Goal: Transaction & Acquisition: Purchase product/service

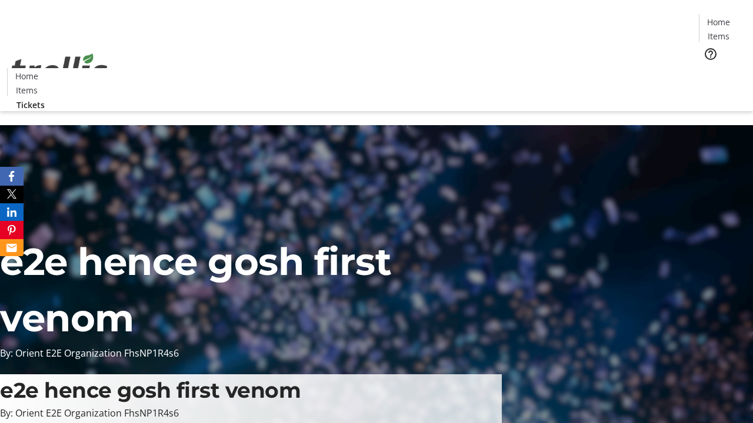
click at [708, 68] on span "Tickets" at bounding box center [722, 74] width 28 height 12
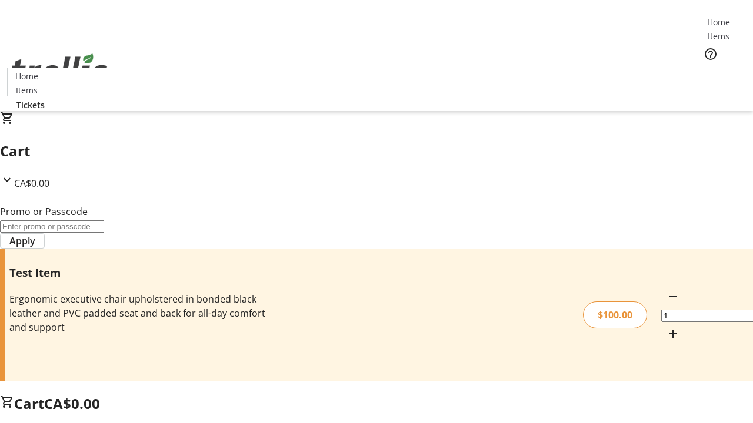
type input "PERCENT"
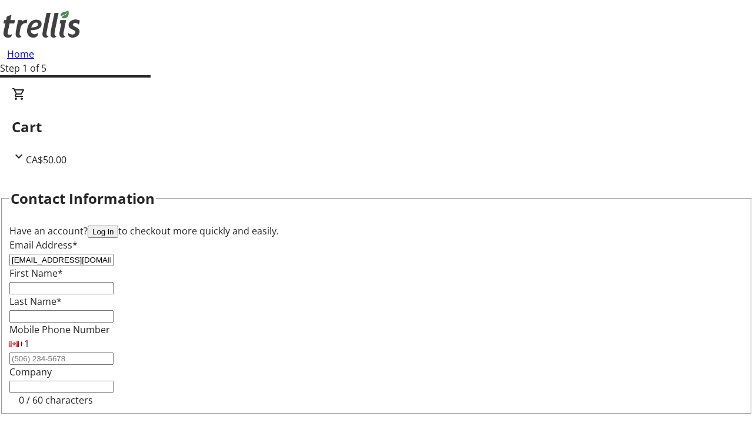
type input "[EMAIL_ADDRESS][DOMAIN_NAME]"
type input "Ava"
type input "Heathcote"
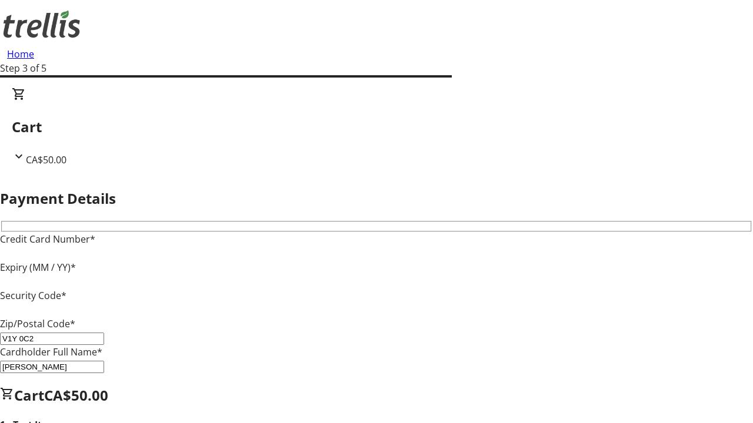
type input "V1Y 0C2"
